Goal: Navigation & Orientation: Find specific page/section

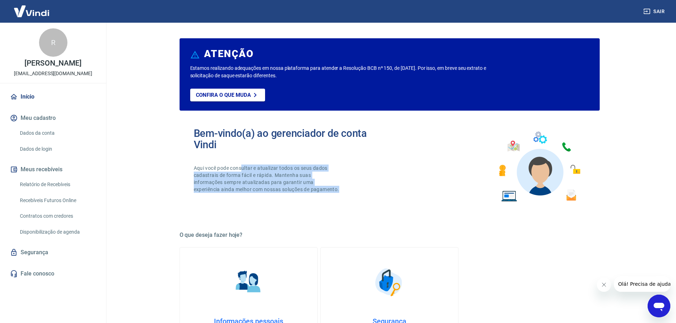
drag, startPoint x: 242, startPoint y: 169, endPoint x: 259, endPoint y: 206, distance: 40.8
click at [258, 206] on div "Bem-vindo(a) ao gerenciador de conta Vindi Aqui você pode consultar e atualizar…" at bounding box center [292, 167] width 196 height 78
click at [258, 193] on p "Aqui você pode consultar e atualizar todos os seus dados cadastrais de forma fá…" at bounding box center [267, 179] width 147 height 28
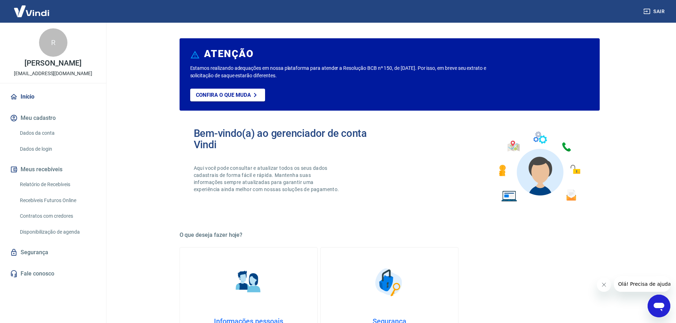
click at [56, 118] on button "Meu cadastro" at bounding box center [53, 118] width 89 height 16
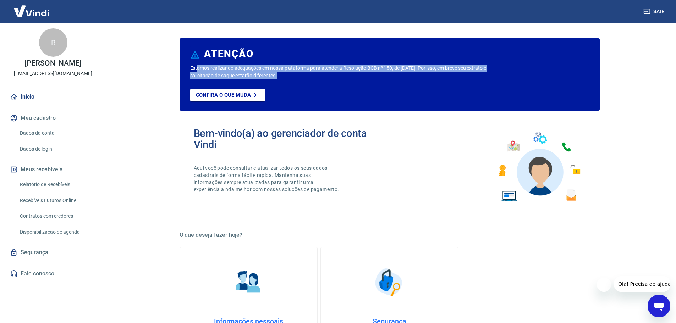
drag, startPoint x: 197, startPoint y: 66, endPoint x: 320, endPoint y: 81, distance: 123.7
click at [320, 81] on div "Estamos realizando adequações em nossa plataforma para atender a Resolução BCB …" at bounding box center [389, 88] width 399 height 46
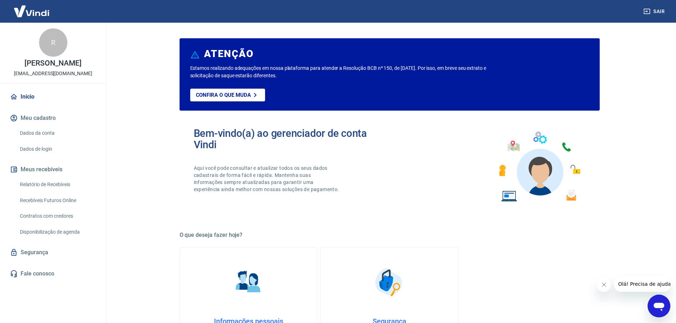
click at [64, 186] on link "Relatório de Recebíveis" at bounding box center [57, 184] width 81 height 15
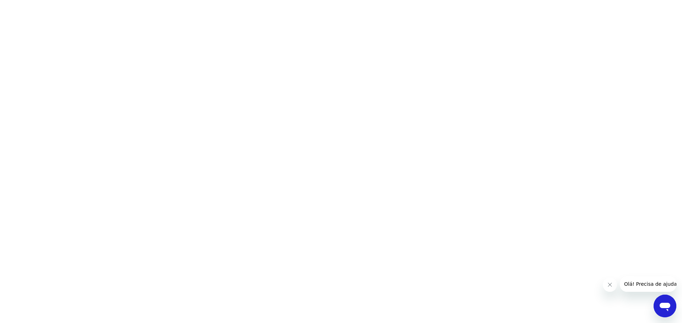
click at [612, 284] on icon "Fechar mensagem da empresa" at bounding box center [609, 285] width 6 height 6
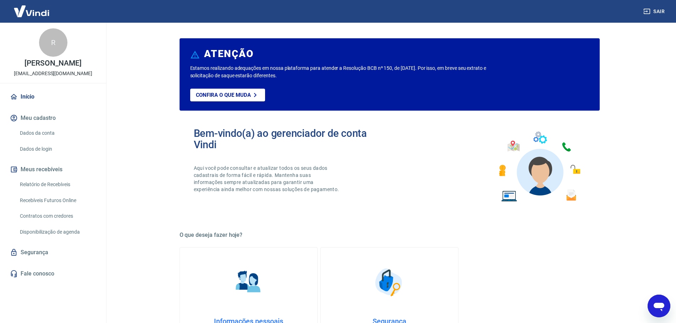
click at [32, 100] on link "Início" at bounding box center [53, 97] width 89 height 16
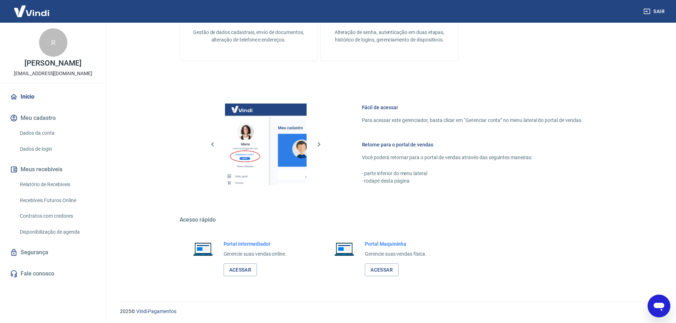
scroll to position [304, 0]
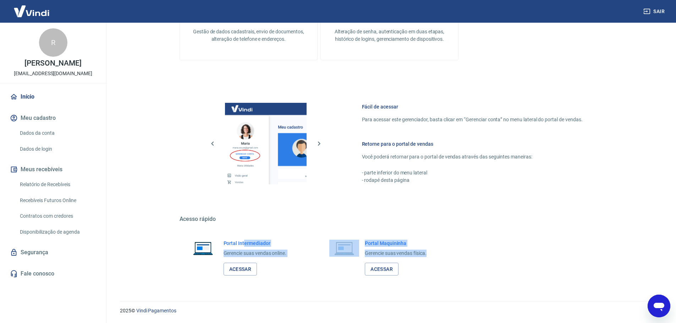
drag, startPoint x: 245, startPoint y: 243, endPoint x: 432, endPoint y: 251, distance: 187.6
click at [431, 251] on div "Portal Intermediador Gerencie suas vendas online. Acessar Portal Maquininha Ger…" at bounding box center [390, 257] width 420 height 53
click at [433, 251] on div "Portal Maquininha Gerencie suas vendas física. Acessar" at bounding box center [389, 257] width 137 height 53
drag, startPoint x: 446, startPoint y: 253, endPoint x: 251, endPoint y: 242, distance: 194.5
click at [252, 242] on div "Portal Intermediador Gerencie suas vendas online. Acessar Portal Maquininha Ger…" at bounding box center [390, 257] width 420 height 53
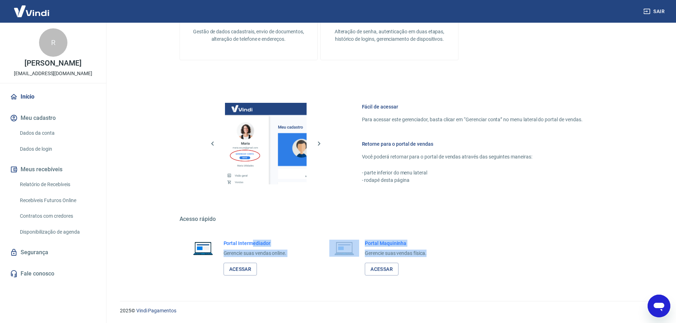
click at [251, 242] on h6 "Portal Intermediador" at bounding box center [255, 243] width 63 height 7
drag, startPoint x: 225, startPoint y: 245, endPoint x: 291, endPoint y: 255, distance: 66.4
click at [290, 254] on div "Portal Intermediador Gerencie suas vendas online. Acessar" at bounding box center [248, 257] width 137 height 53
click at [291, 255] on div "Portal Intermediador Gerencie suas vendas online. Acessar" at bounding box center [248, 257] width 137 height 53
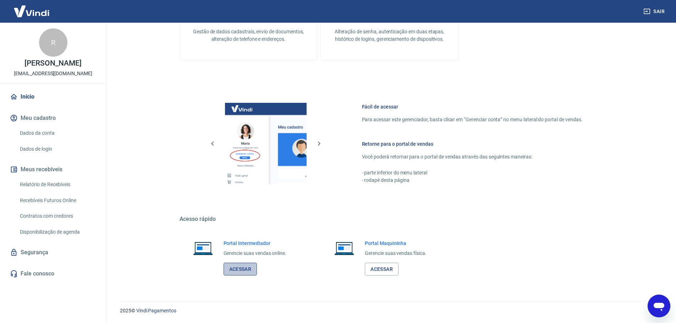
click at [240, 270] on link "Acessar" at bounding box center [241, 269] width 34 height 13
